Goal: Task Accomplishment & Management: Complete application form

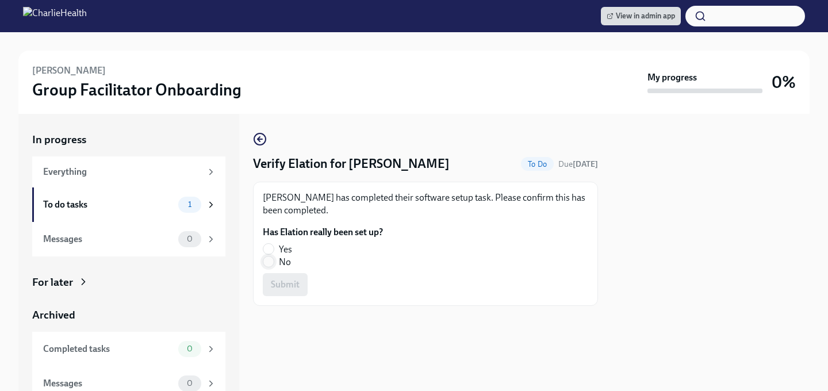
click at [269, 263] on input "No" at bounding box center [268, 261] width 10 height 10
radio input "true"
click at [278, 281] on span "Submit" at bounding box center [285, 284] width 29 height 11
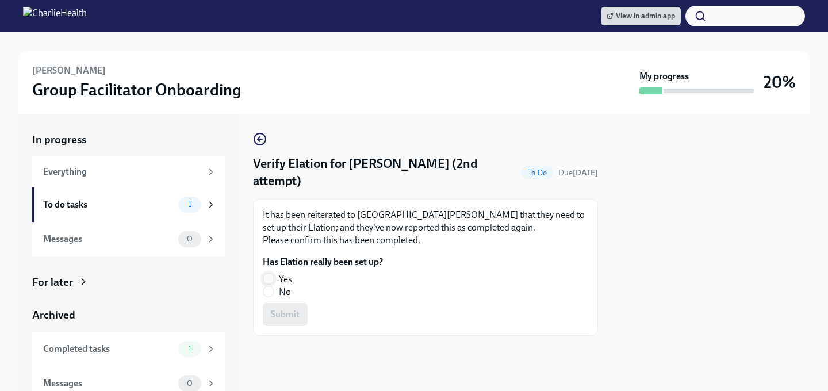
click at [270, 278] on input "Yes" at bounding box center [268, 279] width 10 height 10
radio input "true"
click at [277, 312] on span "Submit" at bounding box center [285, 314] width 29 height 11
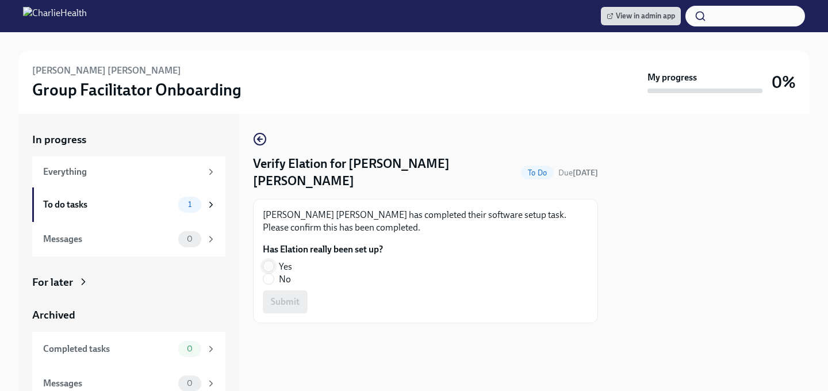
click at [268, 261] on input "Yes" at bounding box center [268, 266] width 10 height 10
radio input "true"
click at [269, 290] on button "Submit" at bounding box center [285, 301] width 45 height 23
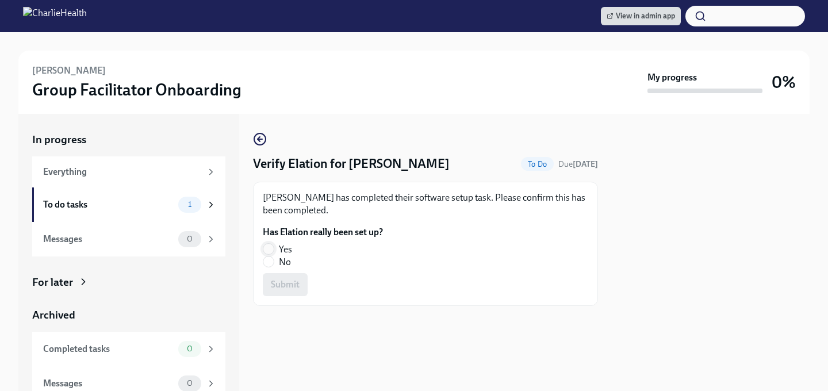
click at [266, 247] on input "Yes" at bounding box center [268, 249] width 10 height 10
radio input "true"
click at [275, 293] on button "Submit" at bounding box center [285, 284] width 45 height 23
click at [263, 246] on input "Yes" at bounding box center [268, 249] width 10 height 10
radio input "true"
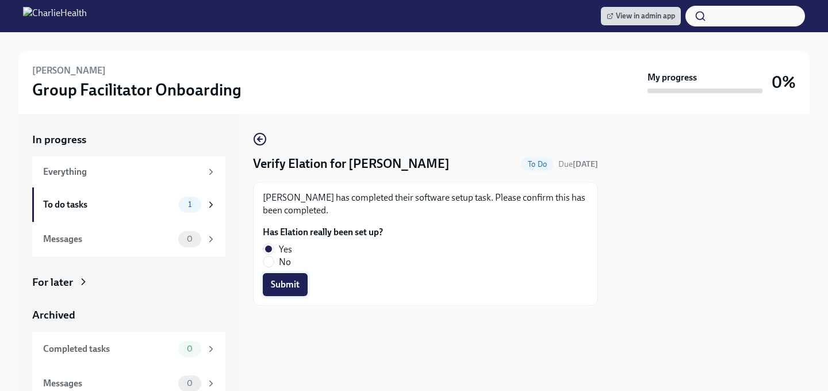
click at [275, 287] on span "Submit" at bounding box center [285, 284] width 29 height 11
click at [269, 262] on input "No" at bounding box center [268, 261] width 10 height 10
radio input "true"
click at [278, 284] on span "Submit" at bounding box center [285, 284] width 29 height 11
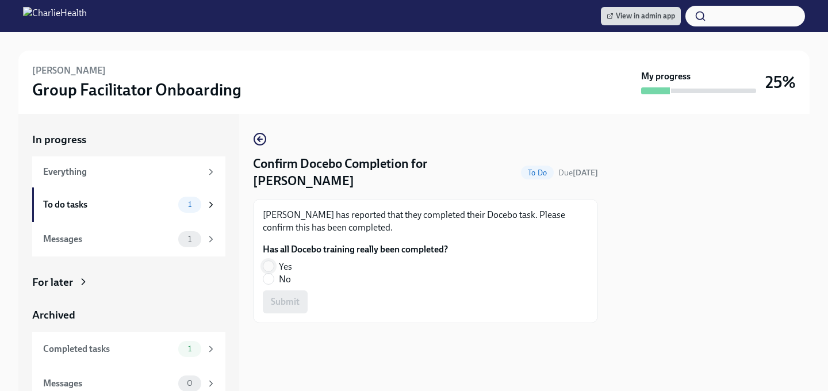
click at [270, 261] on input "Yes" at bounding box center [268, 266] width 10 height 10
radio input "true"
click at [279, 296] on span "Submit" at bounding box center [285, 301] width 29 height 11
